Goal: Task Accomplishment & Management: Use online tool/utility

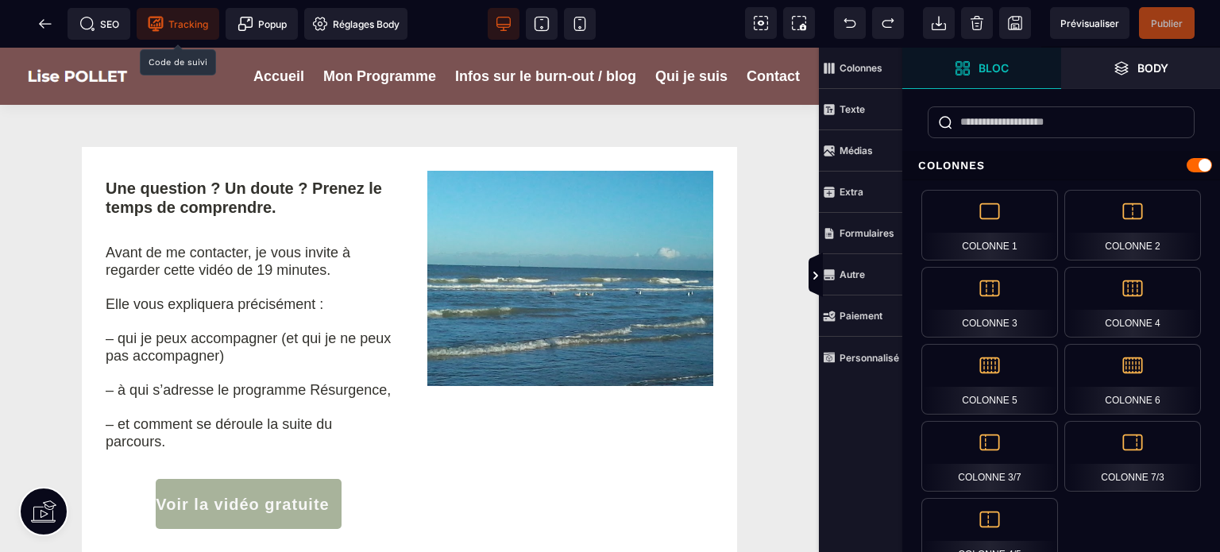
click at [177, 23] on span "Tracking" at bounding box center [178, 24] width 60 height 16
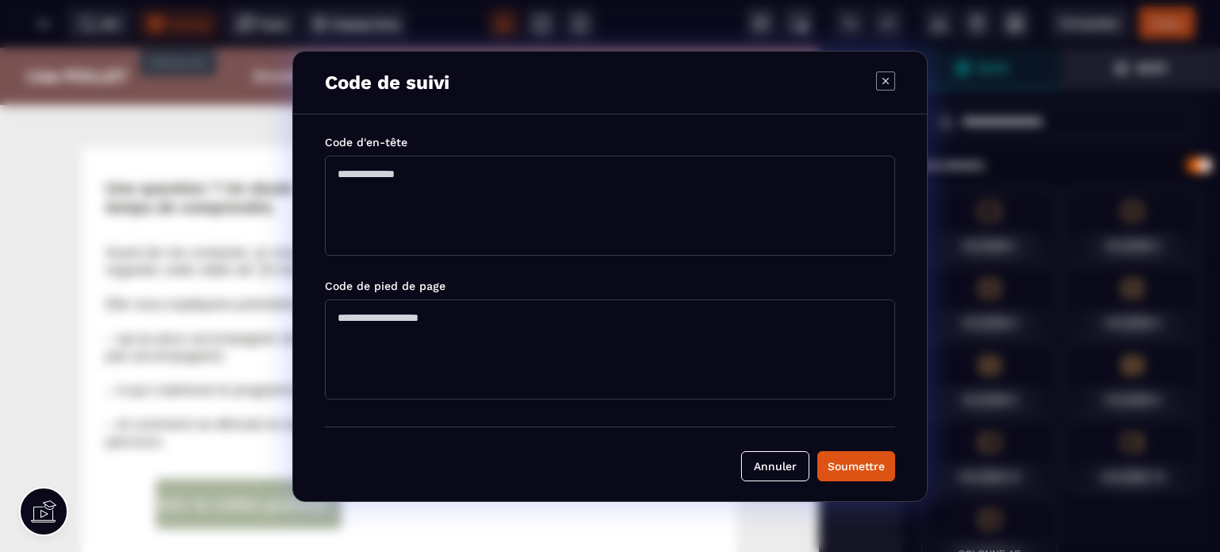
click at [346, 170] on textarea "Modal window" at bounding box center [610, 206] width 570 height 100
paste textarea "**********"
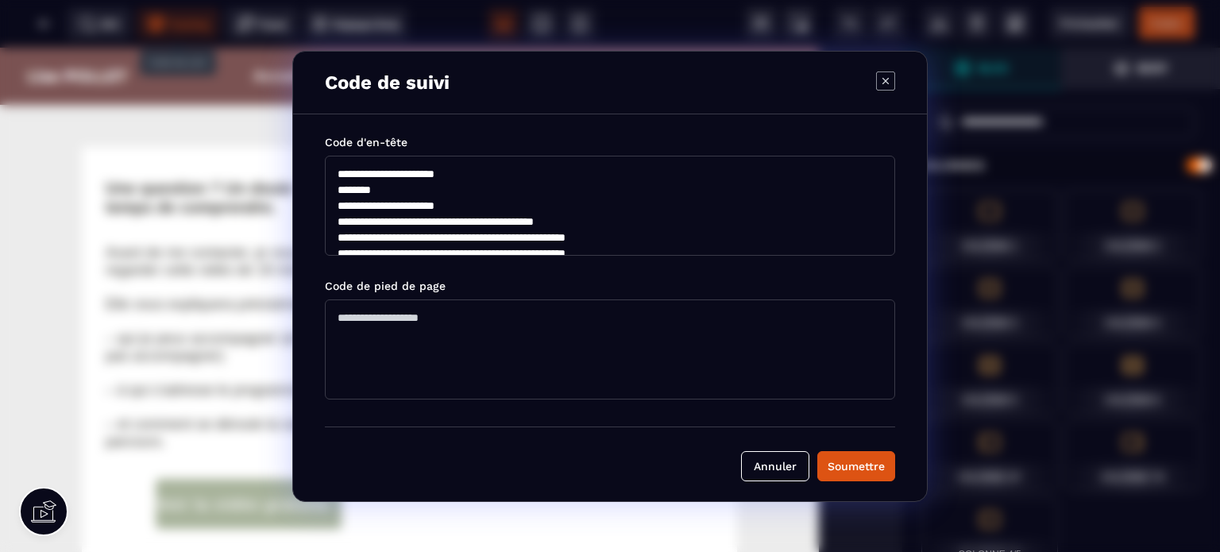
scroll to position [179, 0]
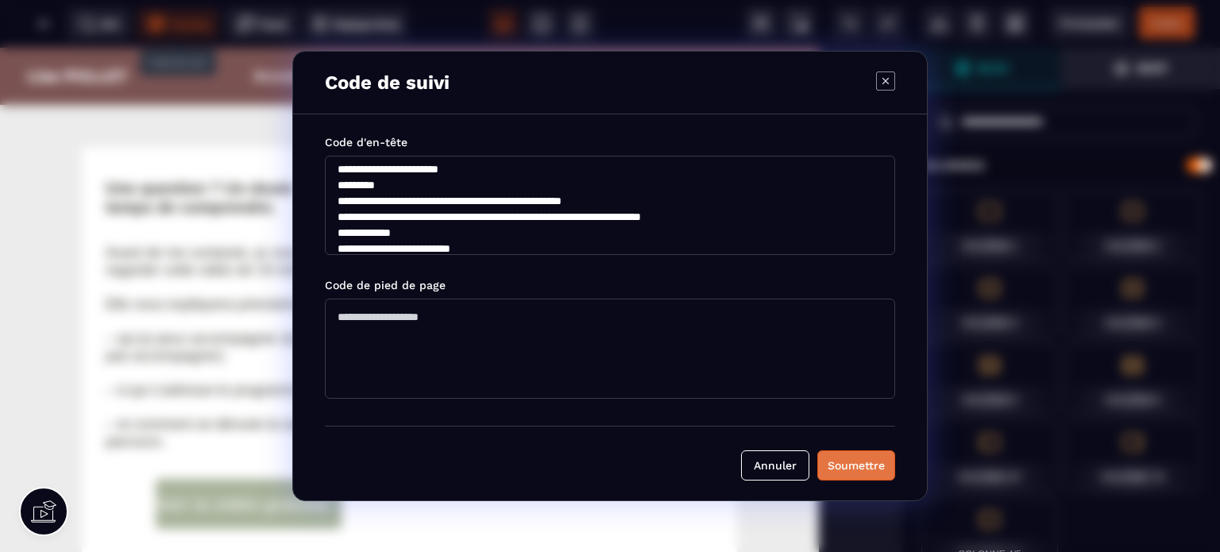
type textarea "**********"
click at [849, 461] on div "Soumettre" at bounding box center [856, 465] width 57 height 16
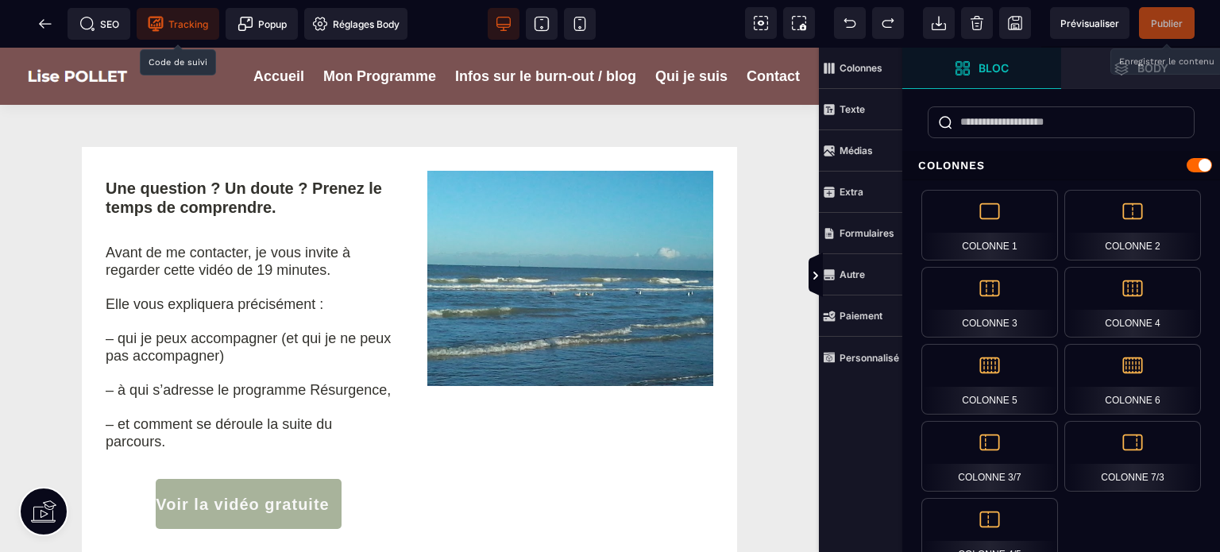
click at [1162, 21] on span "Publier" at bounding box center [1167, 23] width 32 height 12
click at [1166, 21] on span "Publier" at bounding box center [1167, 23] width 32 height 12
click at [810, 276] on icon at bounding box center [815, 275] width 13 height 13
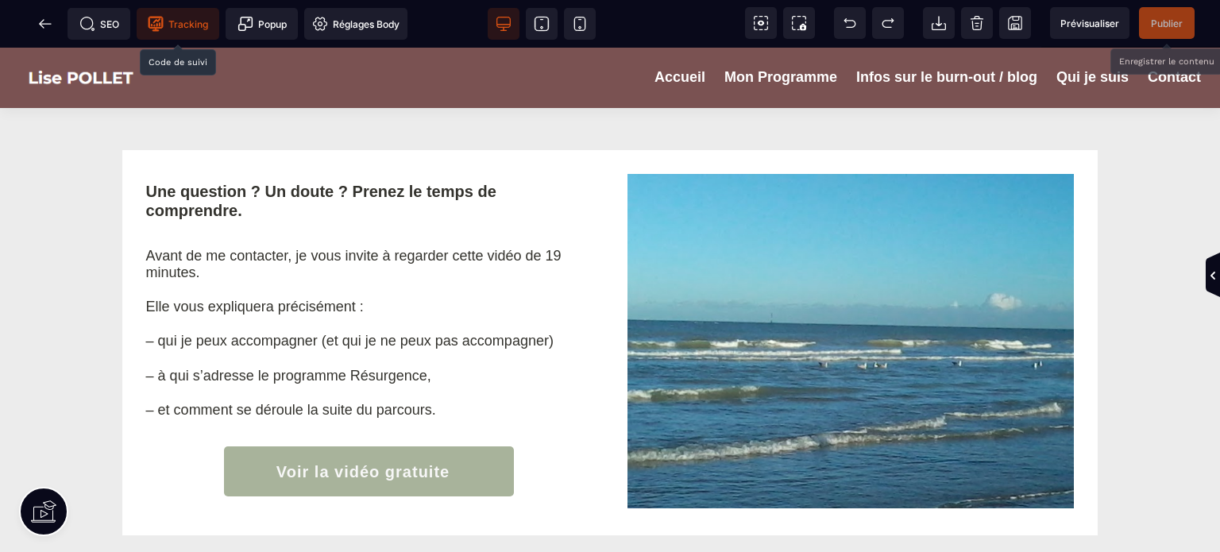
click at [1160, 18] on span "Publier" at bounding box center [1167, 23] width 32 height 12
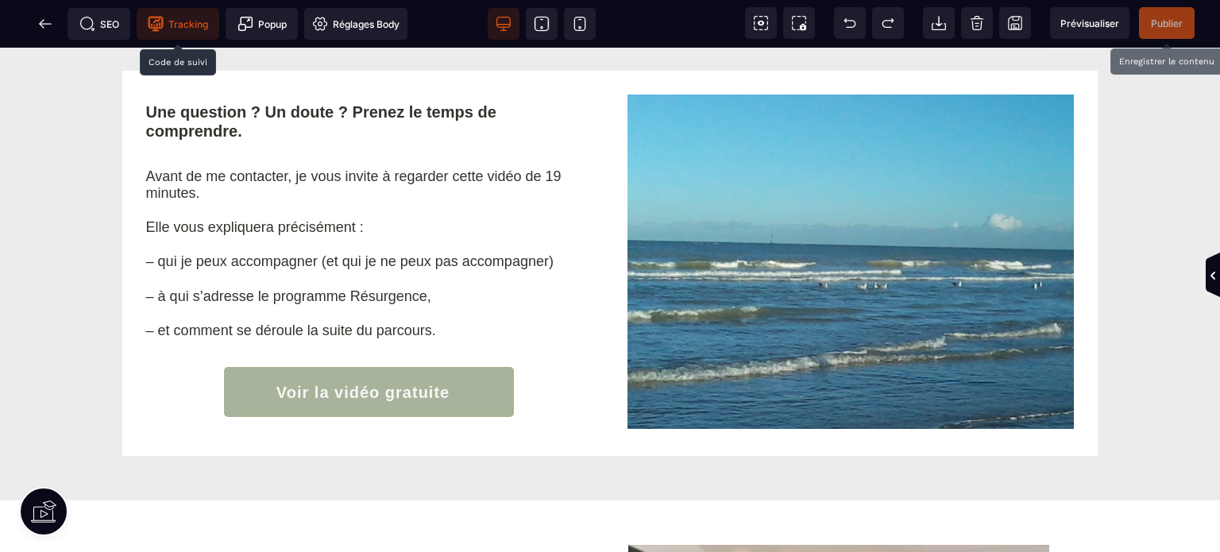
scroll to position [0, 0]
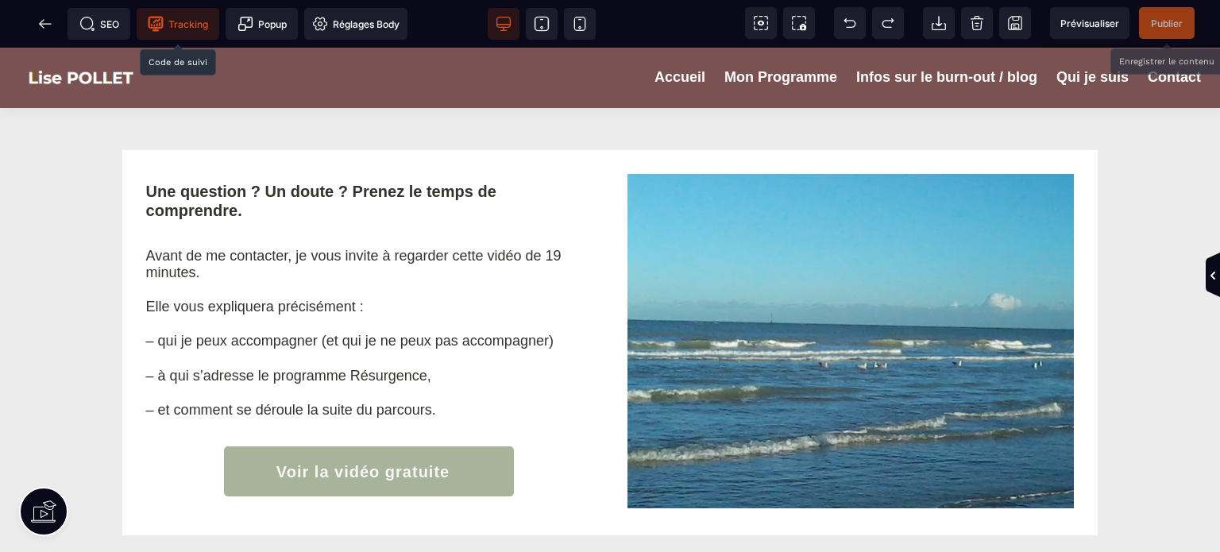
click at [1156, 22] on span "Publier" at bounding box center [1167, 23] width 32 height 12
click at [1173, 21] on span "Publier" at bounding box center [1167, 23] width 32 height 12
click at [187, 24] on span "Tracking" at bounding box center [178, 24] width 60 height 16
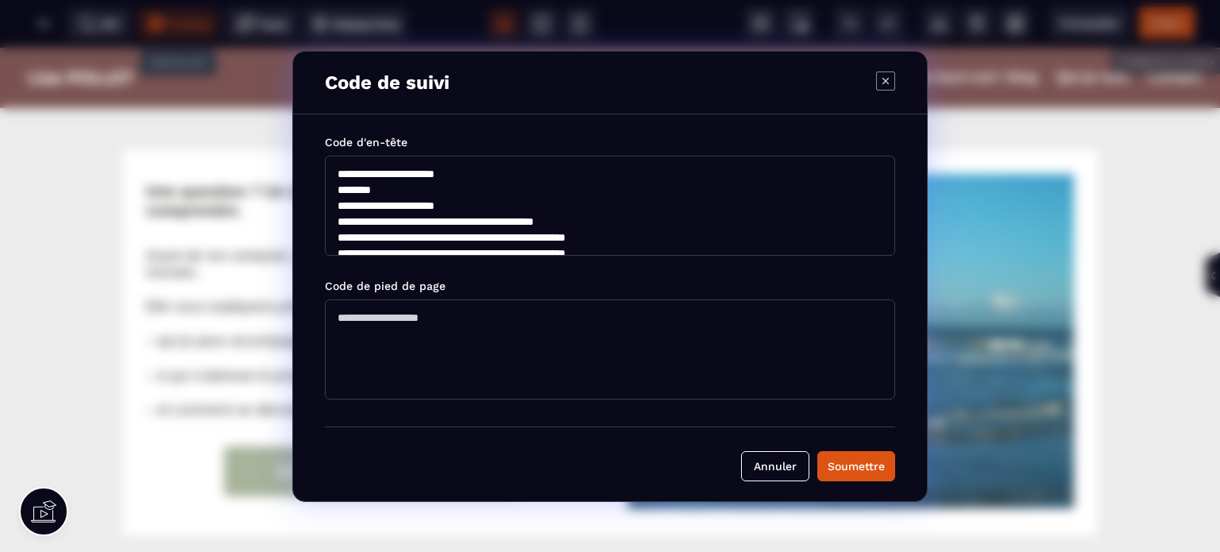
click at [885, 77] on icon "Modal window" at bounding box center [885, 80] width 19 height 19
